Goal: Task Accomplishment & Management: Manage account settings

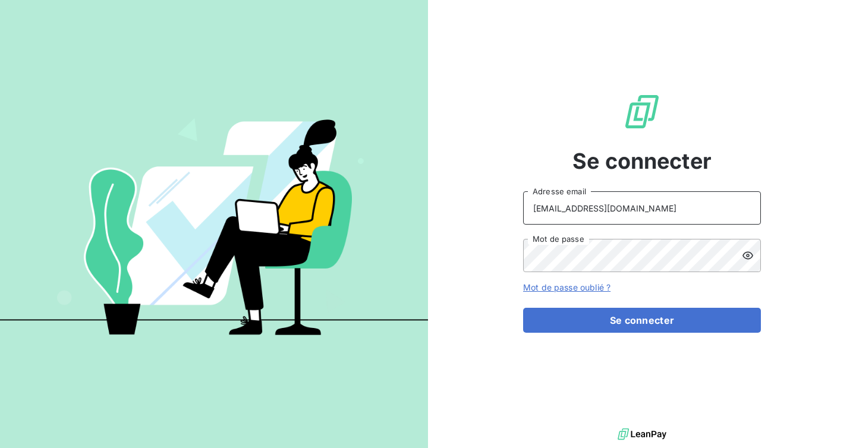
click at [606, 213] on input "[EMAIL_ADDRESS][DOMAIN_NAME]" at bounding box center [642, 208] width 238 height 33
type input "admin@login"
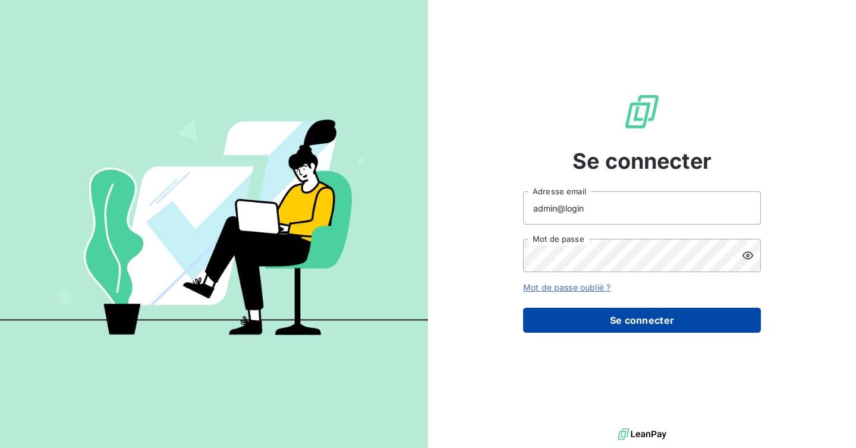
click at [626, 316] on button "Se connecter" at bounding box center [642, 320] width 238 height 25
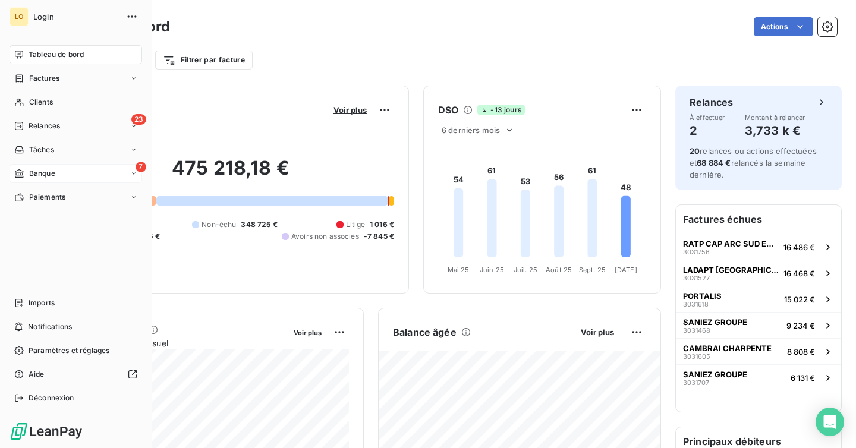
click at [68, 171] on div "7 Banque" at bounding box center [76, 173] width 133 height 19
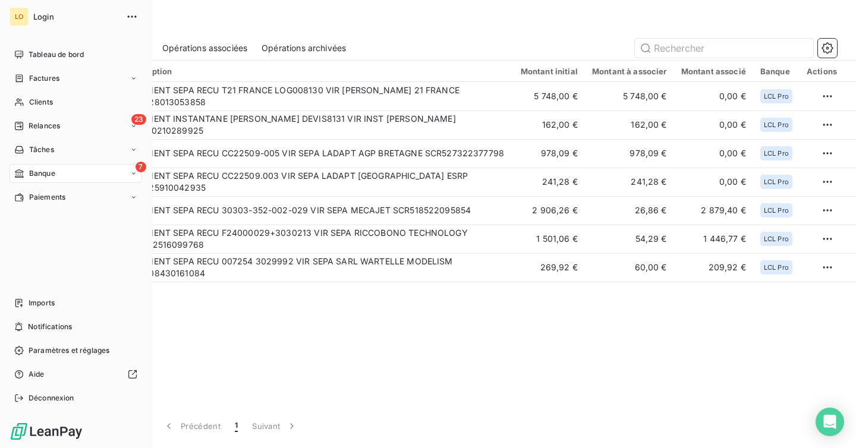
click at [61, 174] on div "7 Banque" at bounding box center [76, 173] width 133 height 19
click at [52, 352] on span "Paramètres et réglages" at bounding box center [69, 351] width 81 height 11
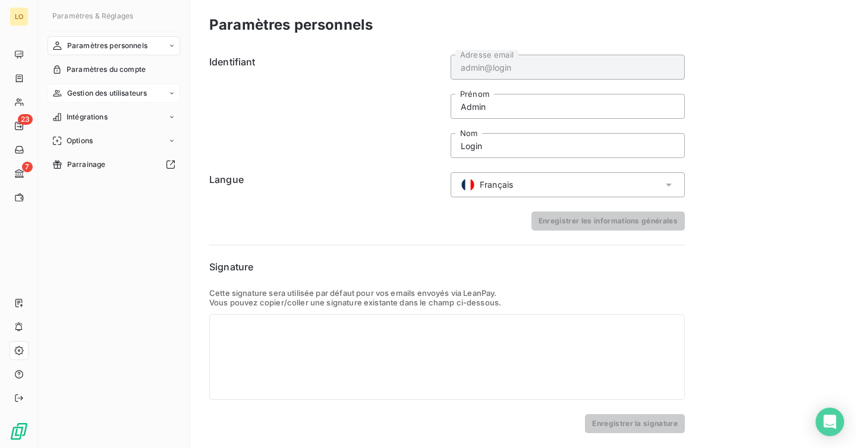
click at [105, 102] on div "Gestion des utilisateurs" at bounding box center [114, 93] width 133 height 19
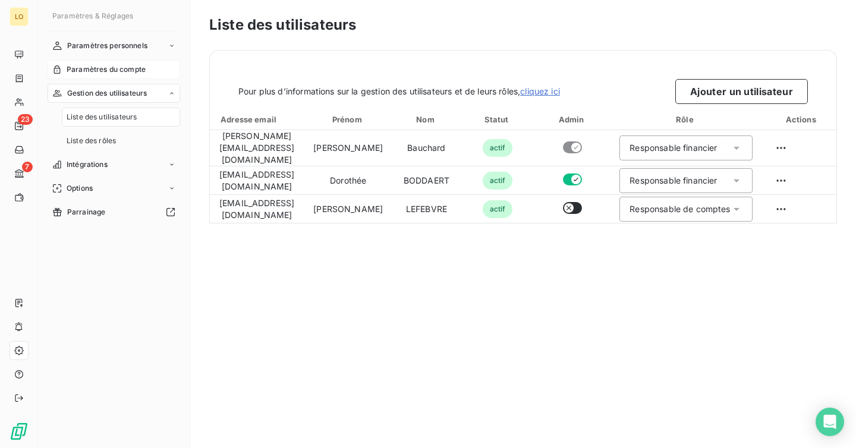
click at [108, 67] on span "Paramètres du compte" at bounding box center [106, 69] width 79 height 11
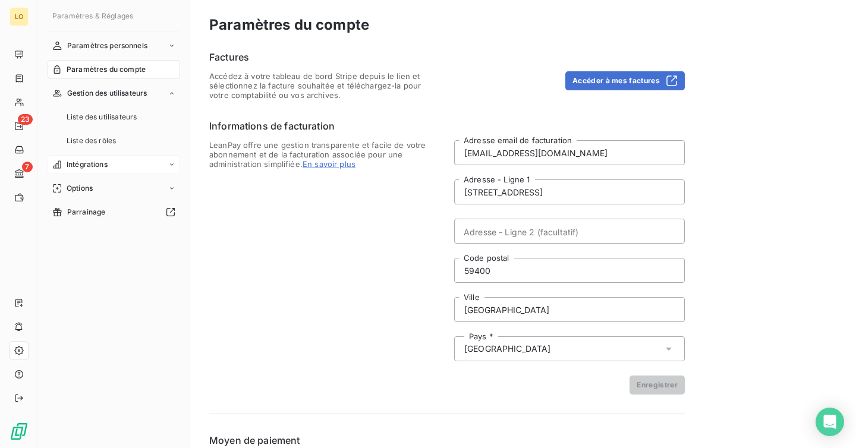
click at [100, 164] on span "Intégrations" at bounding box center [87, 164] width 41 height 11
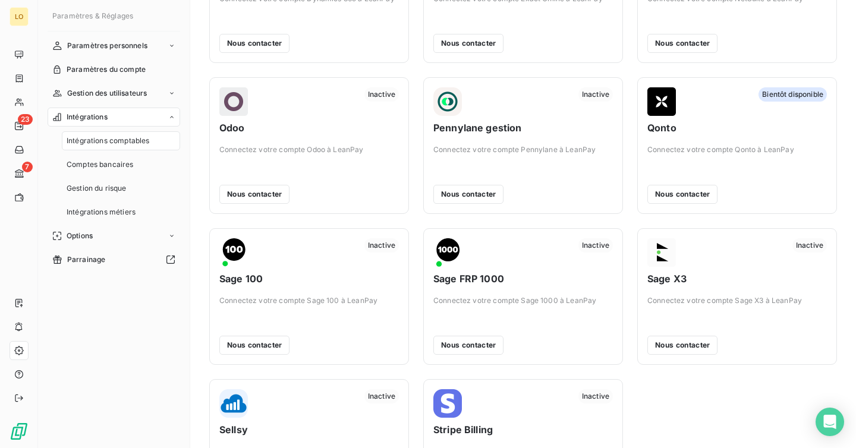
scroll to position [276, 0]
click at [98, 161] on span "Comptes bancaires" at bounding box center [100, 164] width 67 height 11
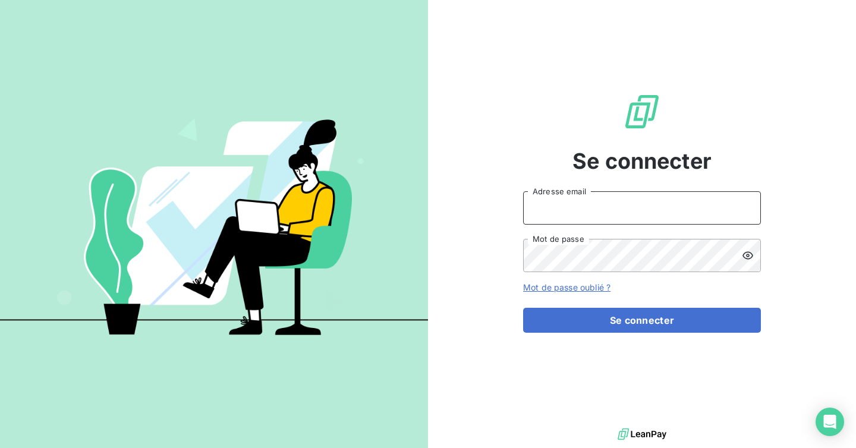
type input "admin@login"
click at [597, 208] on input "admin@login" at bounding box center [642, 208] width 238 height 33
click at [834, 429] on icon "Open Intercom Messenger" at bounding box center [830, 422] width 15 height 15
click at [628, 216] on input "Adresse email" at bounding box center [642, 208] width 238 height 33
type input "a"
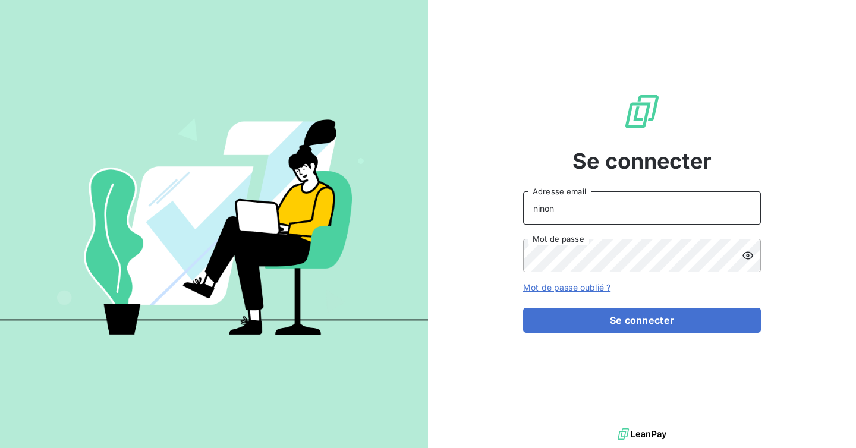
type input "[EMAIL_ADDRESS][DOMAIN_NAME]"
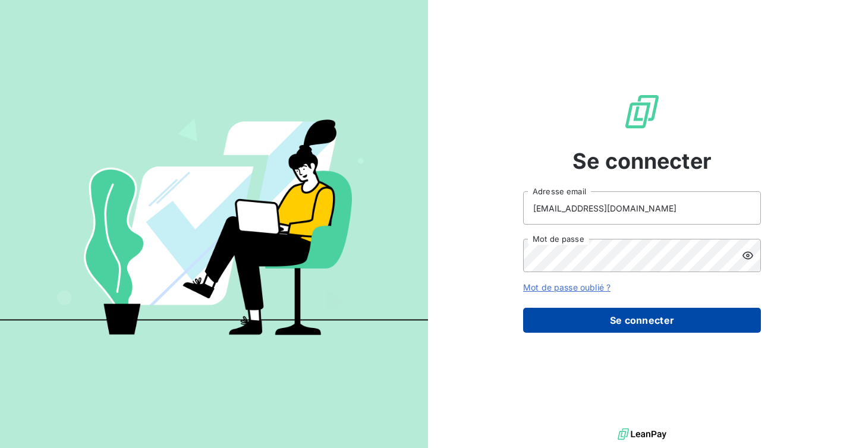
click at [611, 314] on button "Se connecter" at bounding box center [642, 320] width 238 height 25
